Goal: Find contact information: Obtain details needed to contact an individual or organization

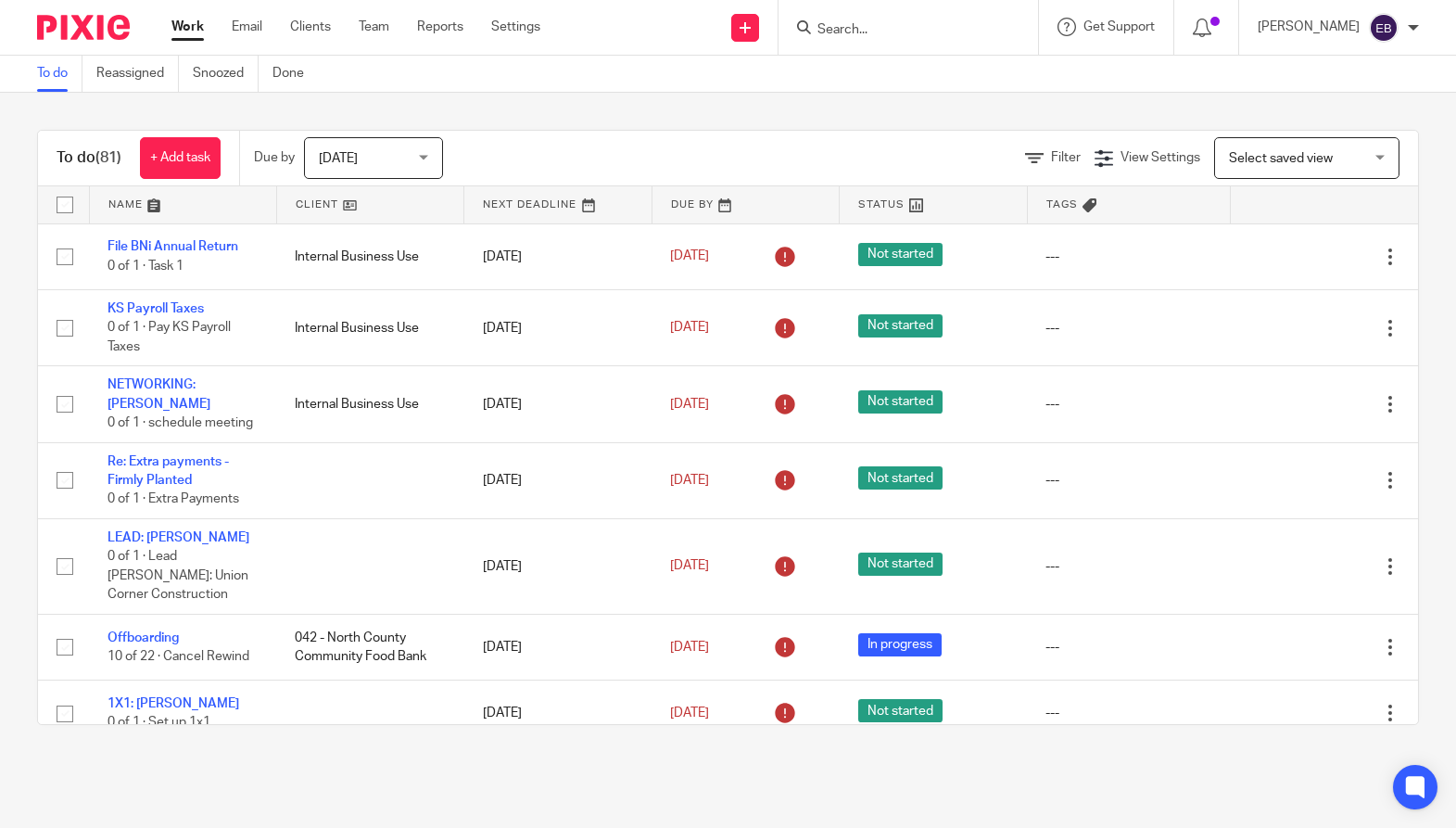
click at [886, 22] on input "Search" at bounding box center [898, 30] width 167 height 16
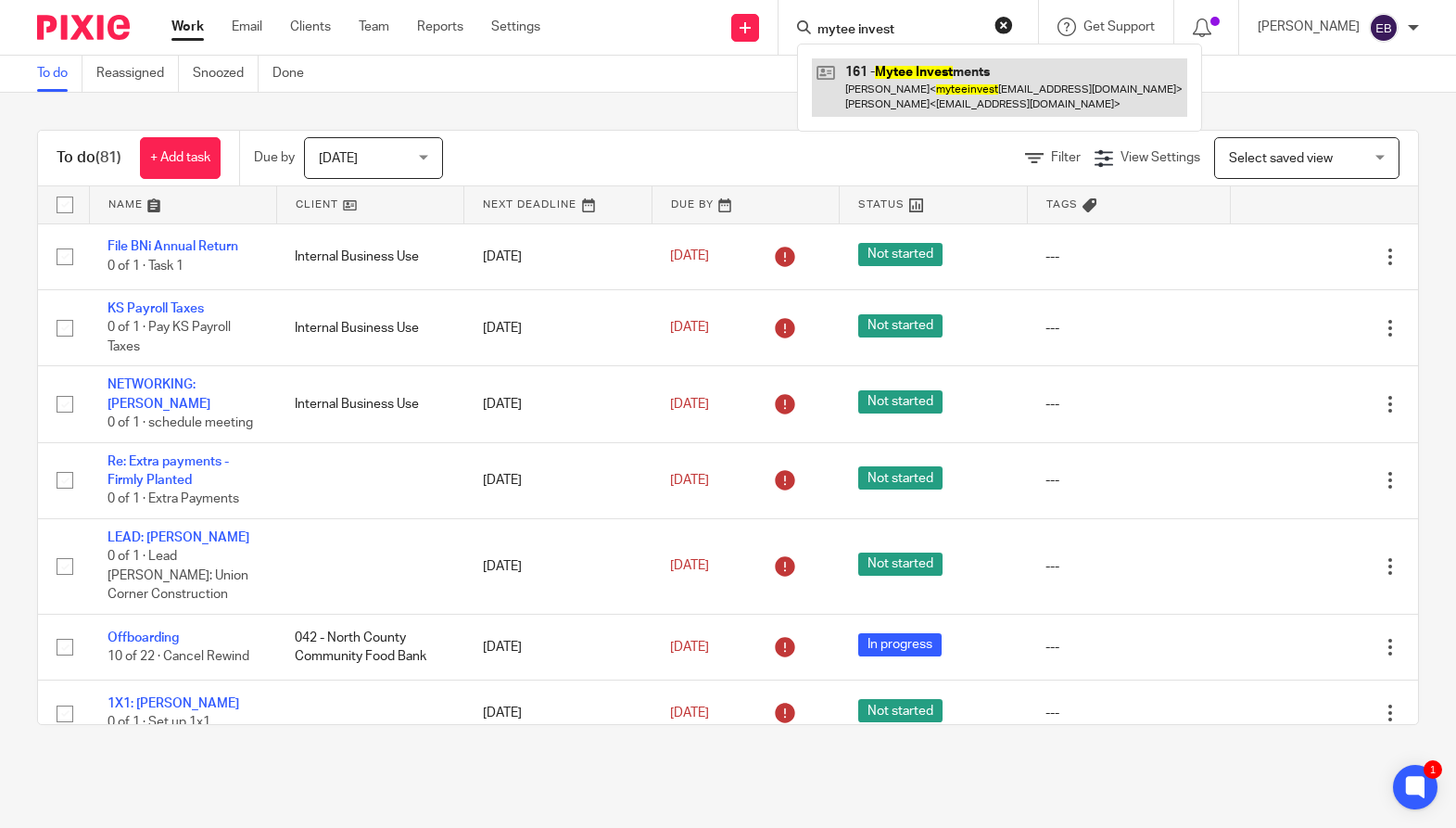
type input "mytee invest"
click at [895, 81] on link at bounding box center [999, 86] width 376 height 57
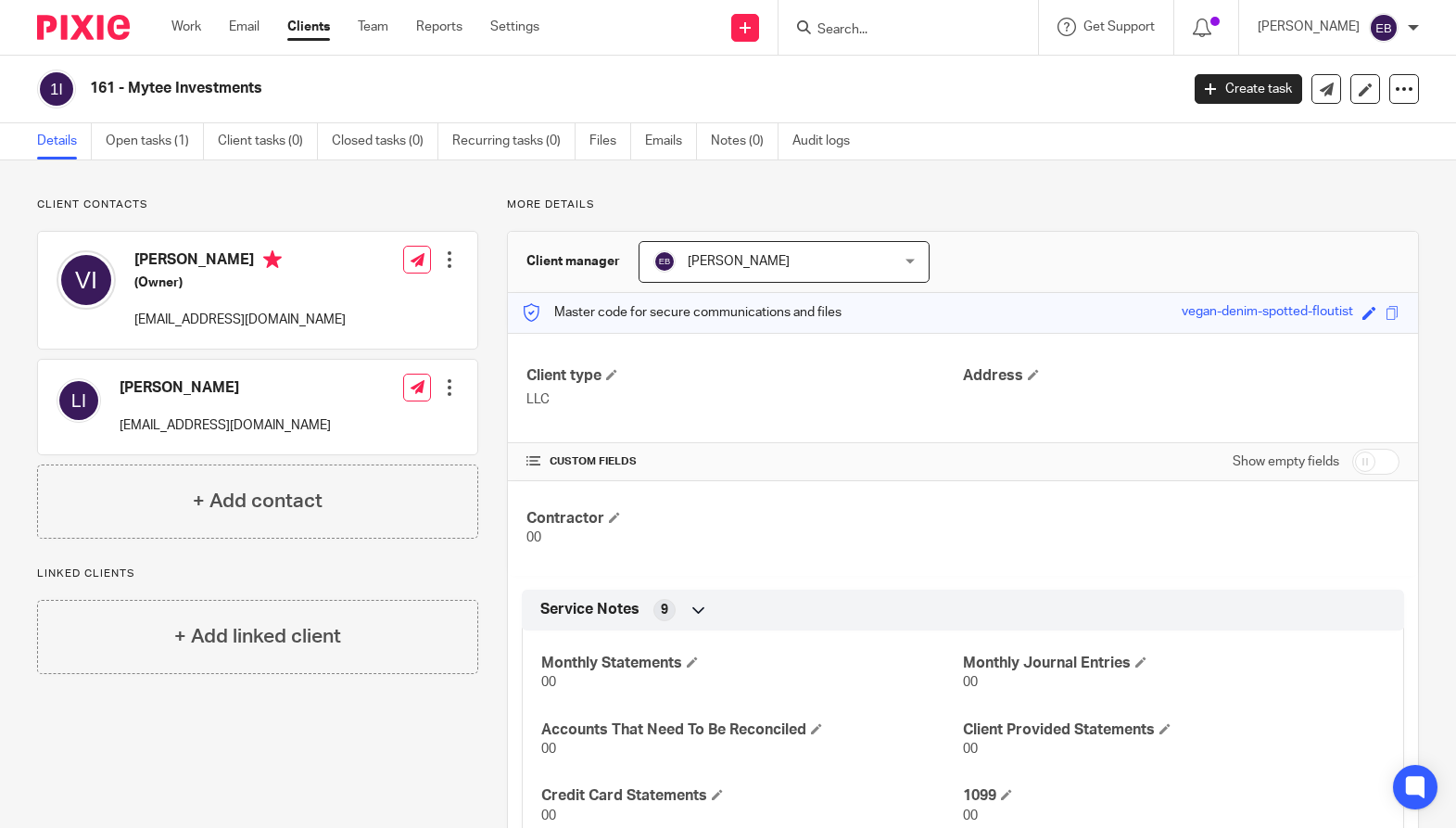
click at [241, 318] on p "myteeinvestmentsllc@gmail.com" at bounding box center [240, 320] width 211 height 18
click at [242, 317] on p "myteeinvestmentsllc@gmail.com" at bounding box center [240, 320] width 211 height 18
copy div "myteeinvestmentsllc@gmail.com"
click at [326, 294] on div "Vadim Ivaniy (Owner) myteeinvestmentsllc@gmail.com" at bounding box center [240, 290] width 211 height 79
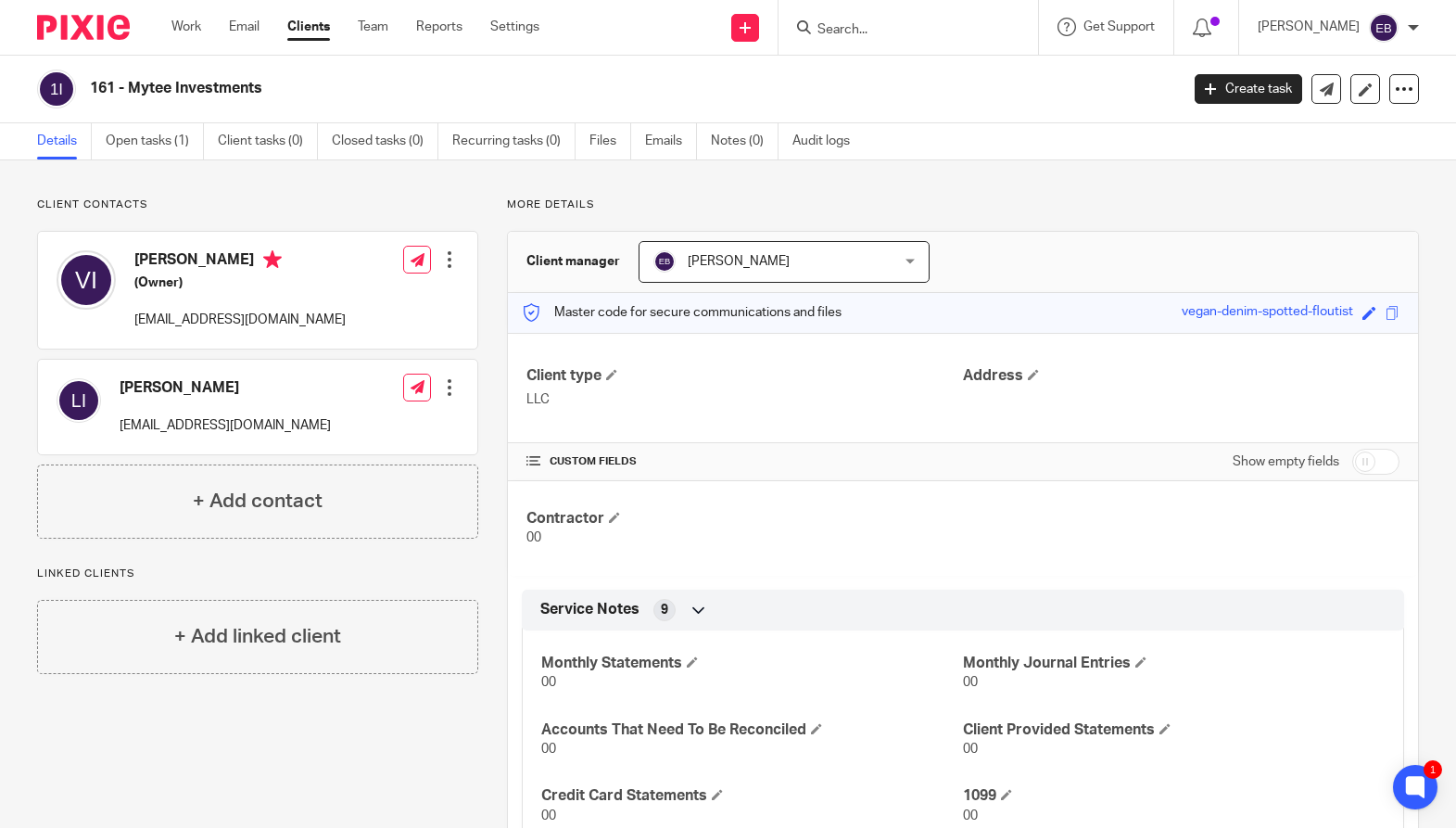
click at [1153, 178] on div "Client contacts Lana Idaniy simplystagednw@gmail.com Edit contact Create client…" at bounding box center [728, 625] width 1456 height 929
